Goal: Check status: Check status

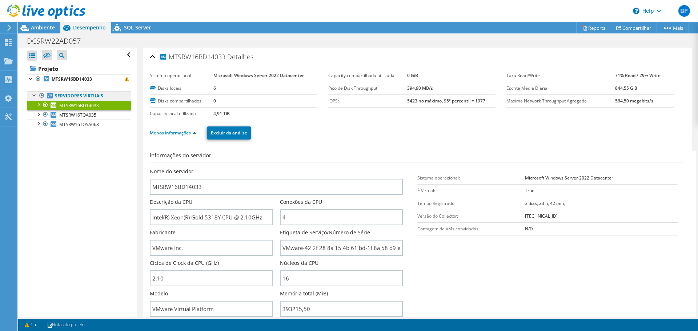
scroll to position [109, 0]
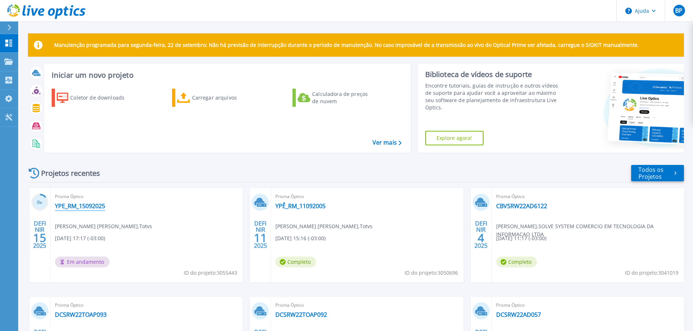
click at [72, 207] on font "YPE_RM_15092025" at bounding box center [80, 206] width 50 height 8
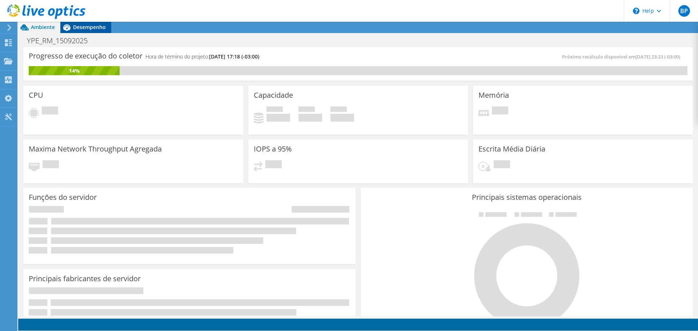
click at [78, 30] on span "A análise adicional estará disponível assim que todas as execuções do seu colle…" at bounding box center [149, 29] width 211 height 6
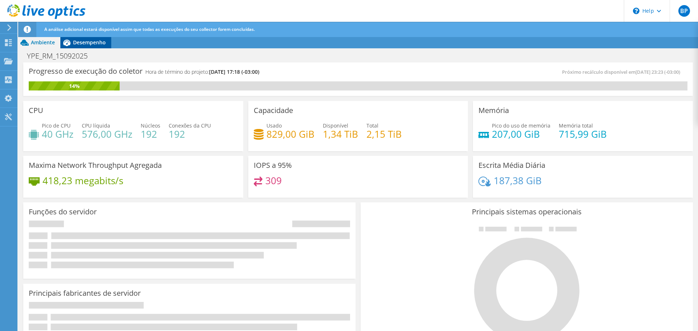
click at [89, 47] on div "Desempenho" at bounding box center [85, 43] width 51 height 12
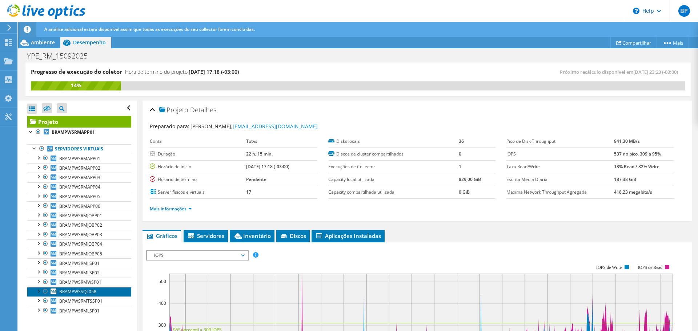
click at [84, 292] on span "BRAMPWSSQL058" at bounding box center [77, 292] width 37 height 6
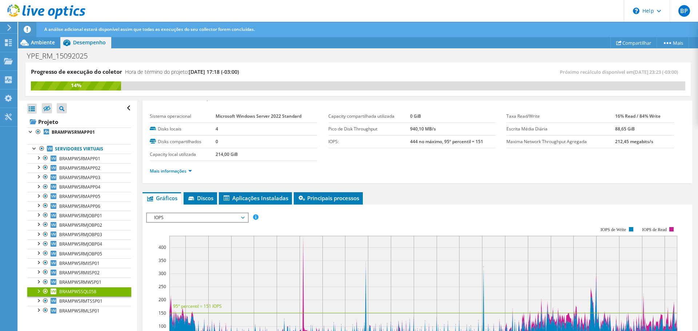
scroll to position [36, 0]
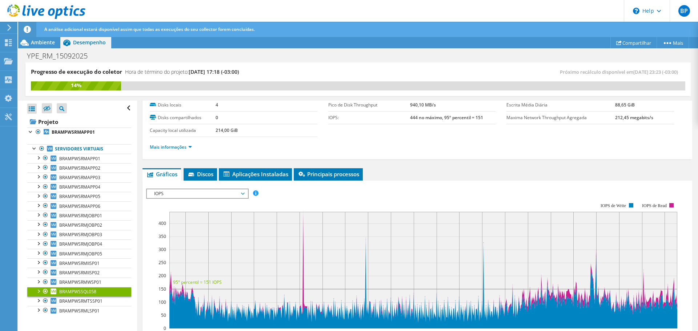
click at [200, 189] on div "IOPS IOPS Disk Throughput Tamanho de E/S Latência Profundidade da fila Porcenta…" at bounding box center [197, 194] width 103 height 10
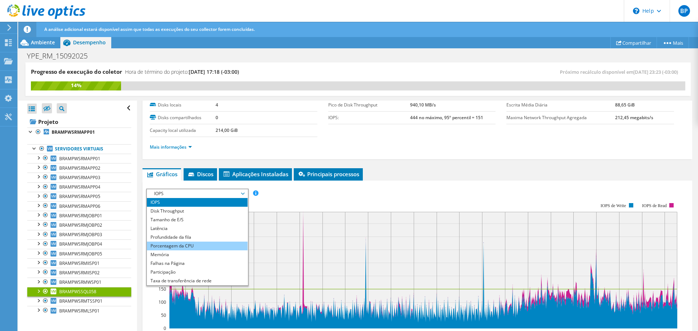
click at [148, 246] on li "Porcentagem da CPU" at bounding box center [197, 246] width 101 height 9
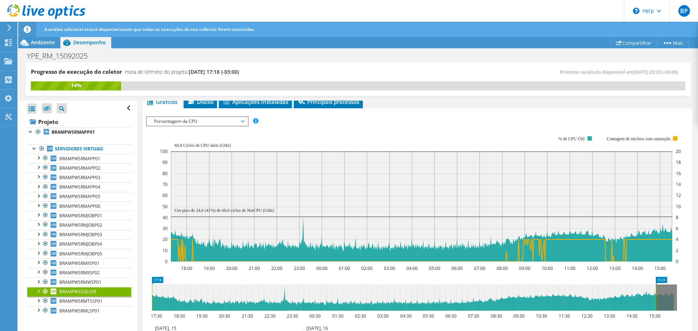
scroll to position [109, 0]
drag, startPoint x: 657, startPoint y: 292, endPoint x: 681, endPoint y: 287, distance: 24.2
click at [680, 287] on icon "17:18 16:15 17:30 18:30 19:30 20:30 21:30 22:30 23:30 00:30 01:30 02:30 03:30 0…" at bounding box center [414, 306] width 537 height 58
